Goal: Task Accomplishment & Management: Use online tool/utility

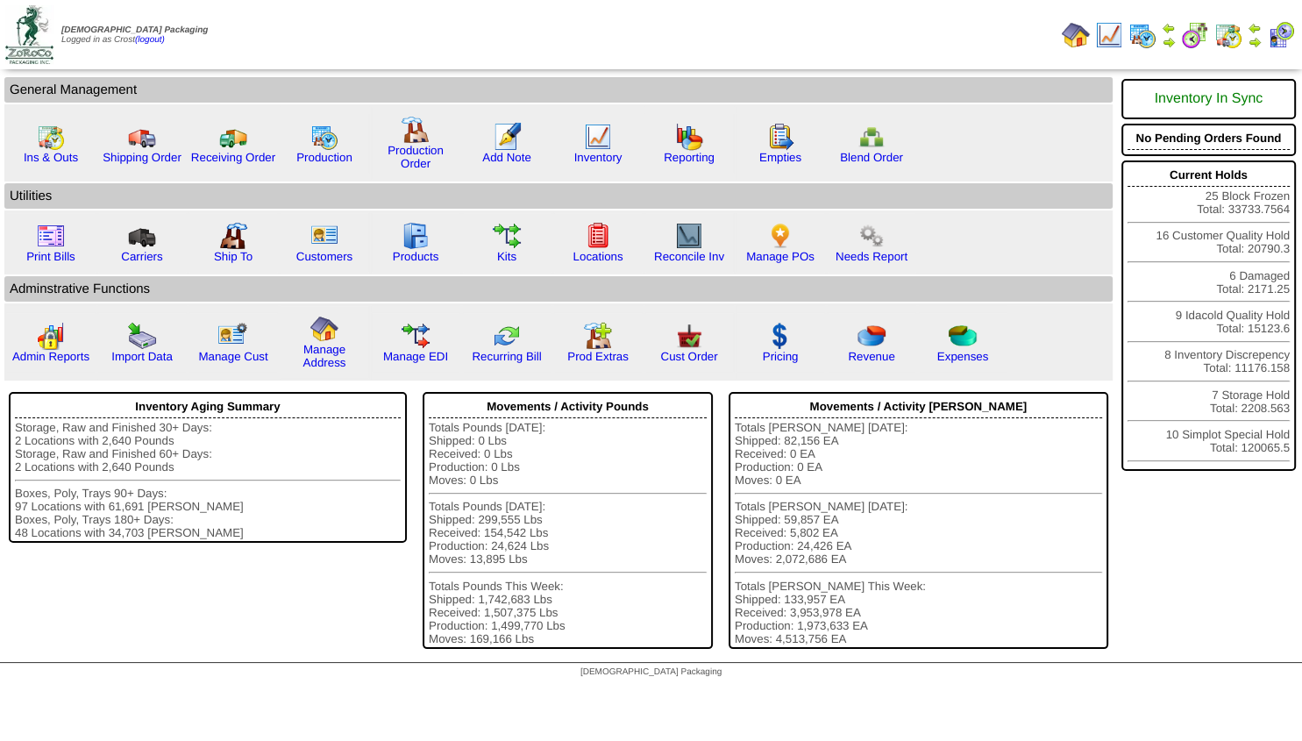
click at [1170, 42] on img at bounding box center [1169, 42] width 14 height 14
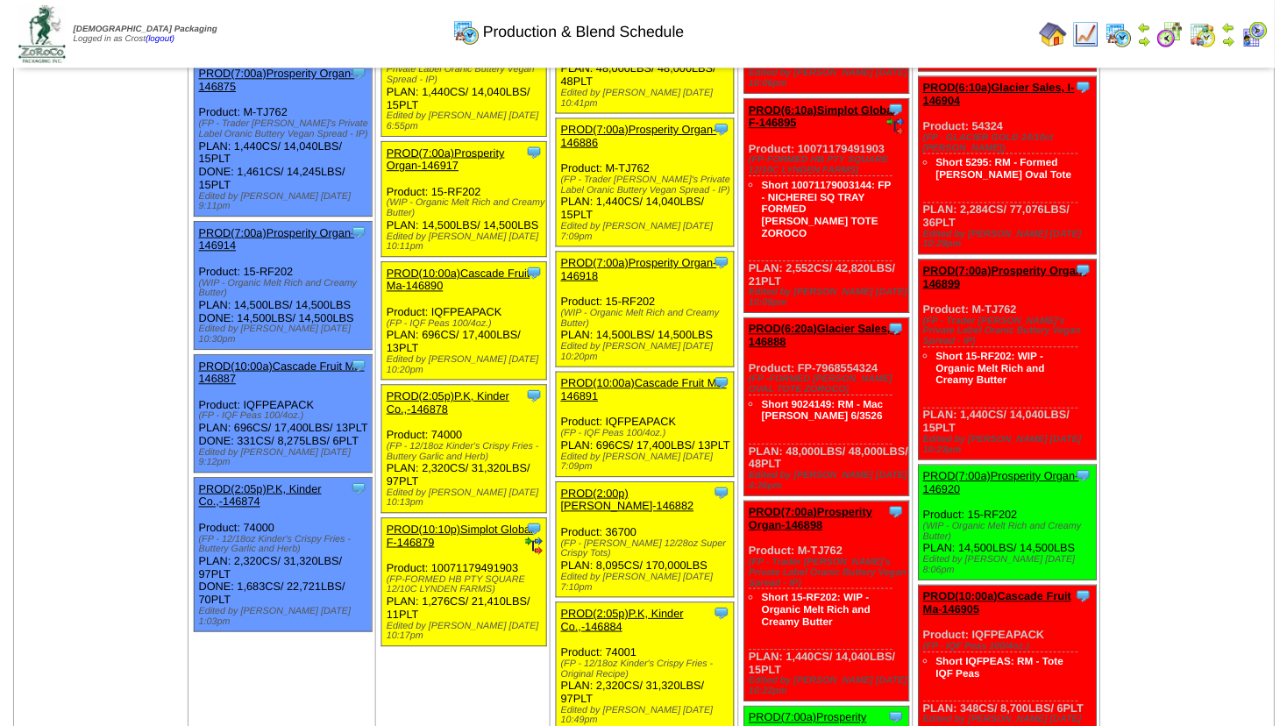
scroll to position [95, 0]
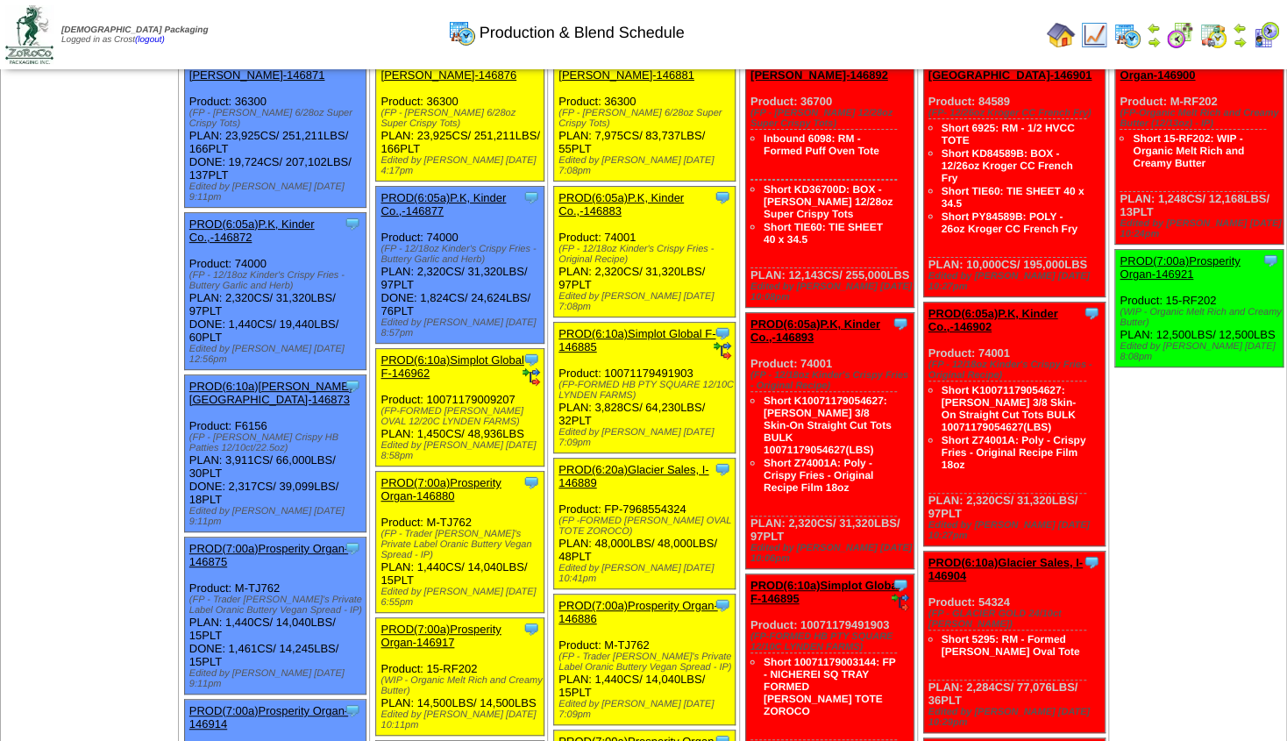
click at [273, 380] on link "PROD(6:10a)Lamb-Weston-146873" at bounding box center [270, 393] width 163 height 26
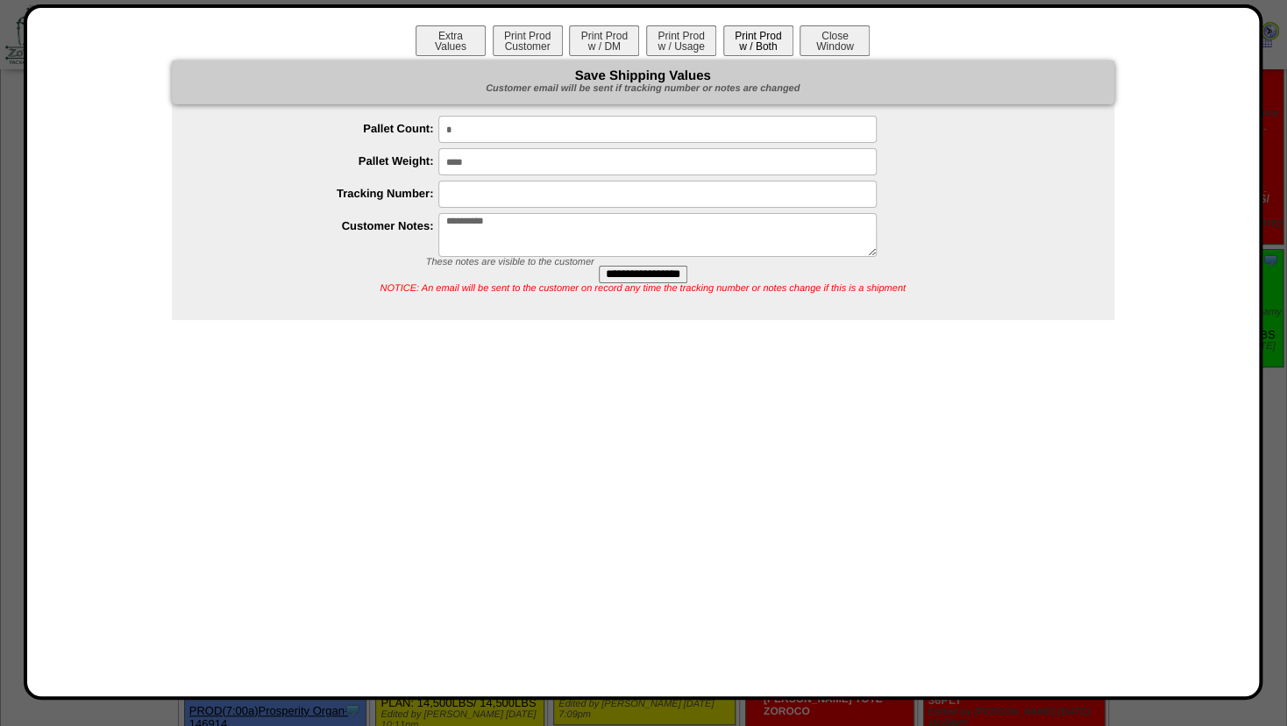
click at [744, 46] on button "Print Prod w / Both" at bounding box center [759, 40] width 70 height 31
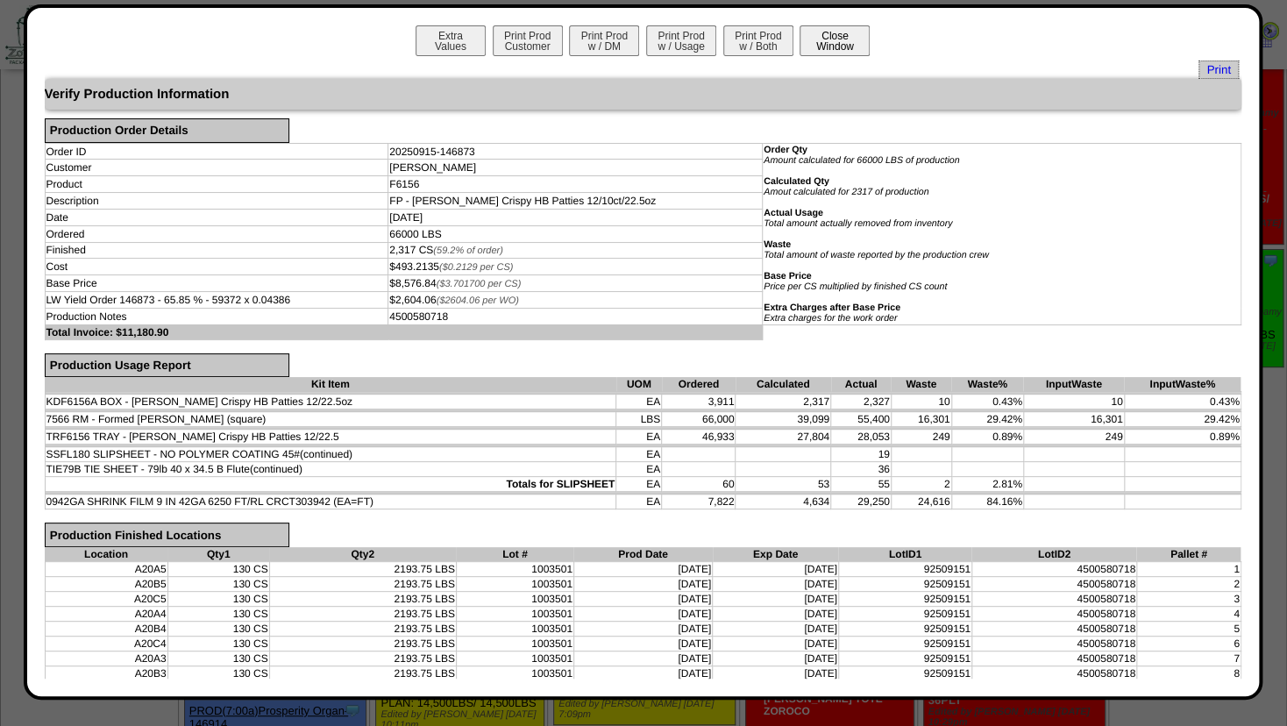
click at [856, 37] on button "Close Window" at bounding box center [835, 40] width 70 height 31
